Goal: Task Accomplishment & Management: Manage account settings

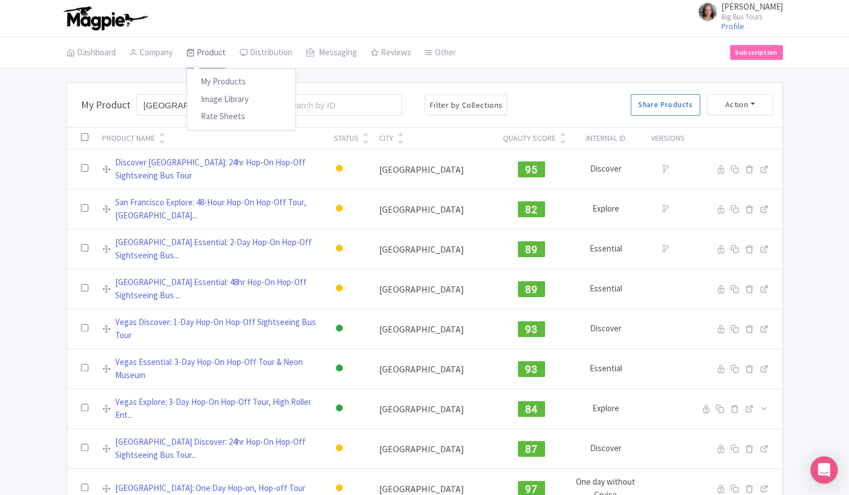
click at [213, 51] on link "Product" at bounding box center [206, 53] width 39 height 32
click at [215, 80] on link "My Products" at bounding box center [241, 82] width 108 height 18
click at [179, 98] on input "search" at bounding box center [198, 105] width 124 height 22
type input "everglades"
click button "Search" at bounding box center [0, 0] width 0 height 0
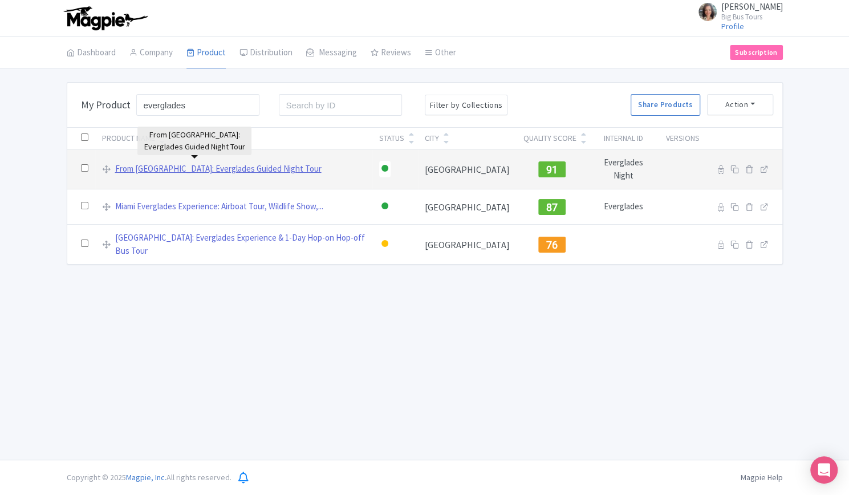
click at [220, 168] on link "From [GEOGRAPHIC_DATA]: Everglades Guided Night Tour" at bounding box center [218, 169] width 206 height 13
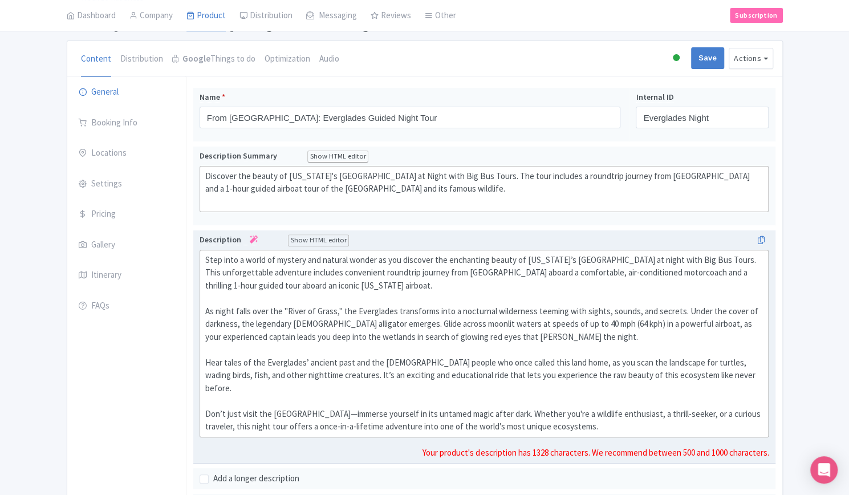
scroll to position [114, 0]
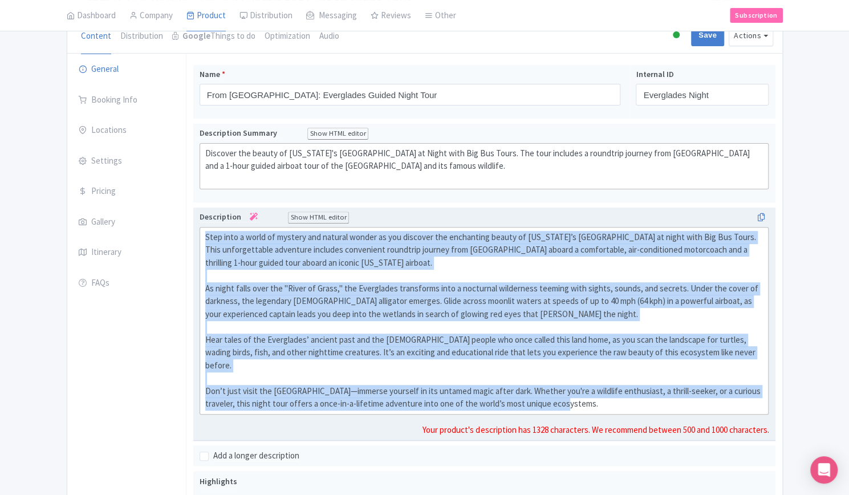
drag, startPoint x: 204, startPoint y: 232, endPoint x: 669, endPoint y: 392, distance: 491.0
click at [669, 392] on div "Step into a world of mystery and natural wonder as you discover the enchanting …" at bounding box center [484, 321] width 558 height 180
type trix-editor "<lor>Ipsu dolo s ametc ad elitsed doe tempori utlabo et dol magnaali eni admini…"
copy div "Lore ipsu d sitam co adipisc eli seddoei tempor in utl etdolore mag aliquaenim …"
